Goal: Information Seeking & Learning: Compare options

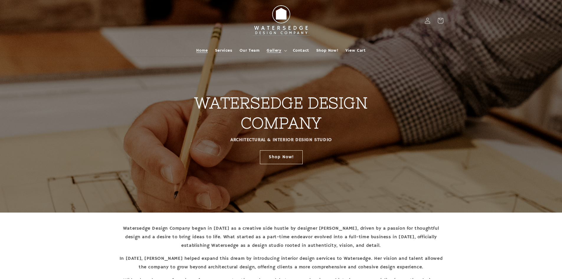
click at [274, 51] on span "Gallery" at bounding box center [274, 50] width 14 height 5
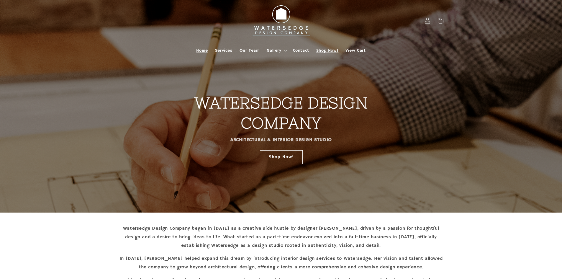
click at [329, 48] on span "Shop Now!" at bounding box center [327, 50] width 22 height 5
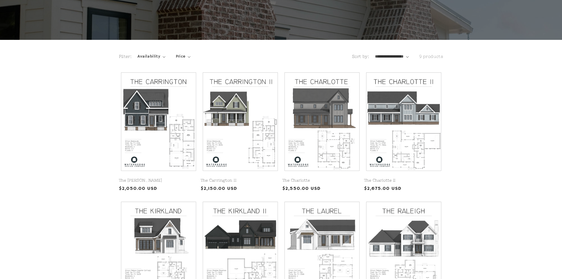
scroll to position [147, 0]
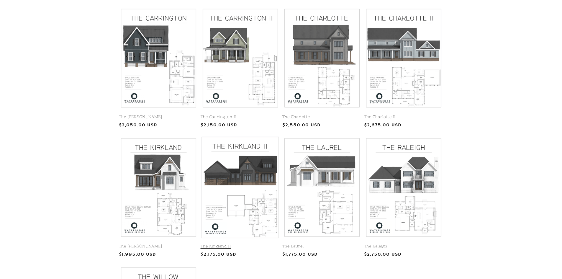
click at [242, 244] on link "The Kirkland II" at bounding box center [240, 246] width 79 height 5
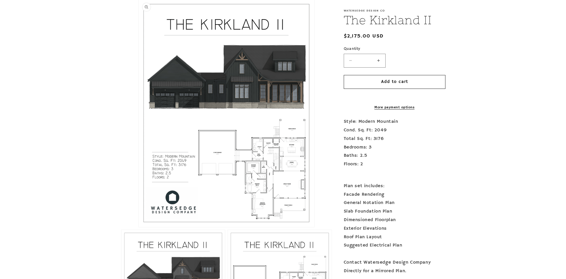
scroll to position [236, 0]
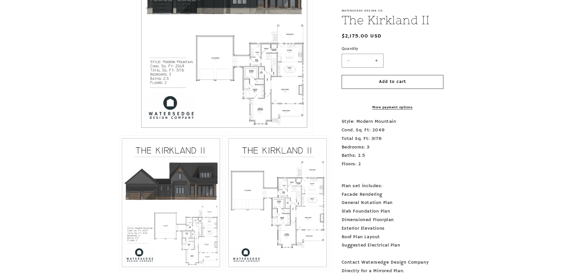
click at [136, 132] on button "Open media 1 in modal" at bounding box center [136, 132] width 0 height 0
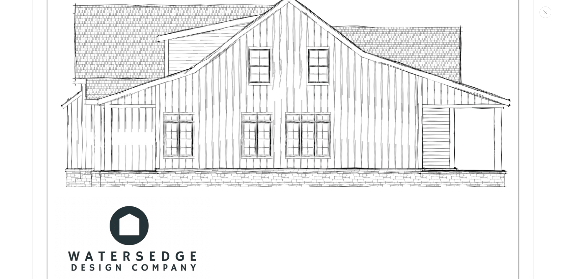
scroll to position [3612, 0]
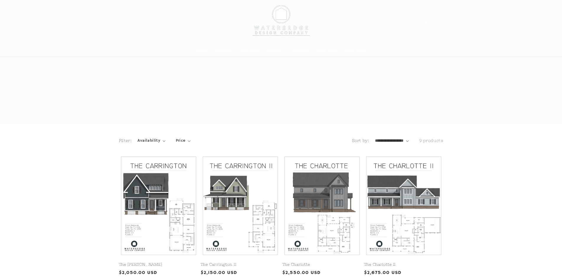
scroll to position [147, 0]
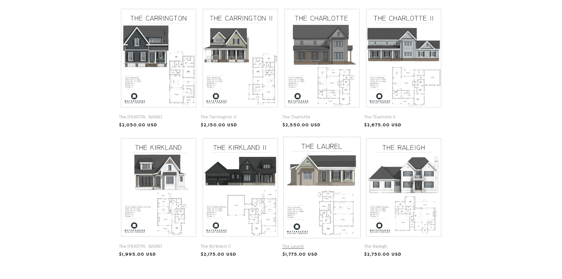
click at [326, 244] on link "The Laurel" at bounding box center [321, 246] width 79 height 5
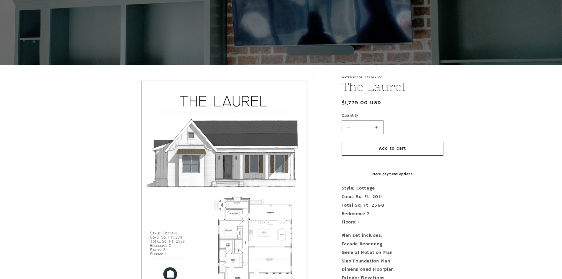
scroll to position [88, 0]
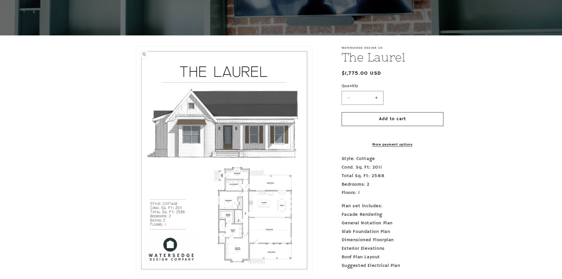
click at [136, 274] on button "Open media 1 in modal" at bounding box center [136, 274] width 0 height 0
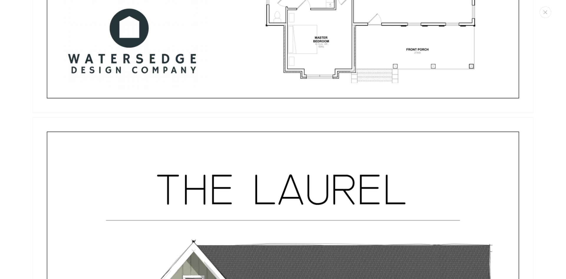
scroll to position [655, 0]
